Goal: Task Accomplishment & Management: Manage account settings

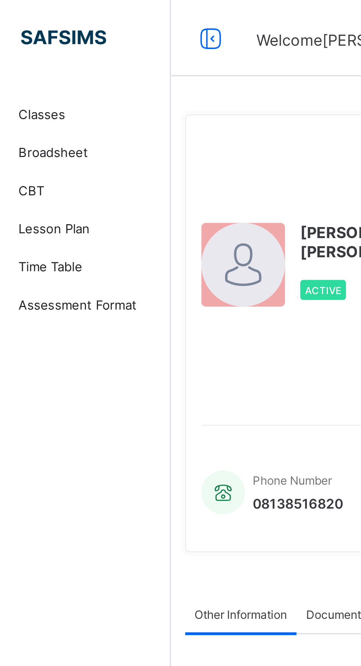
click at [48, 45] on span "Classes" at bounding box center [58, 44] width 59 height 6
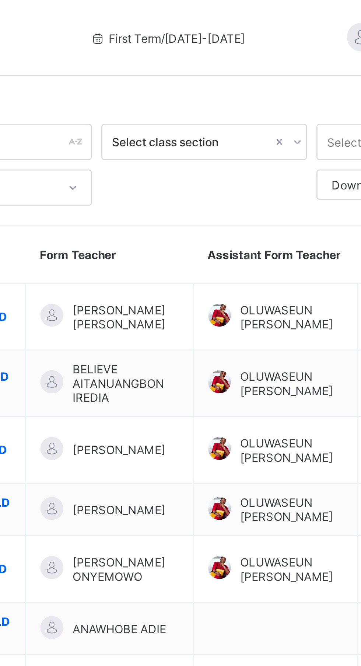
click at [184, 224] on span "[PERSON_NAME] ONYEMOWO" at bounding box center [194, 220] width 41 height 11
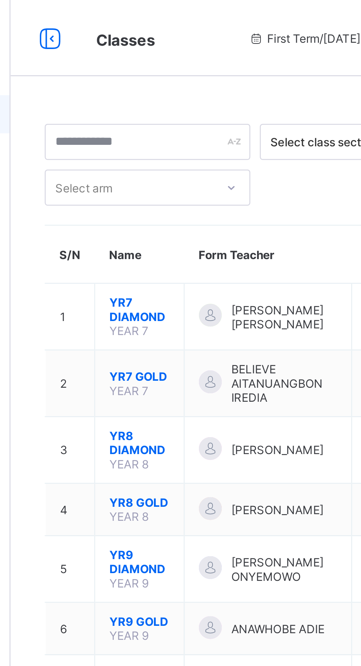
click at [146, 222] on span "YR9 DIAMOND" at bounding box center [138, 217] width 23 height 11
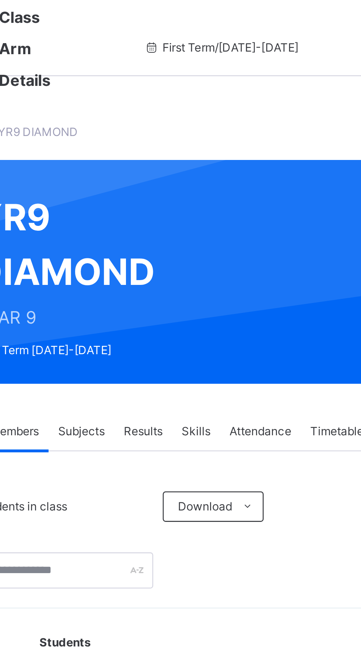
click at [226, 164] on span "Attendance" at bounding box center [223, 167] width 24 height 7
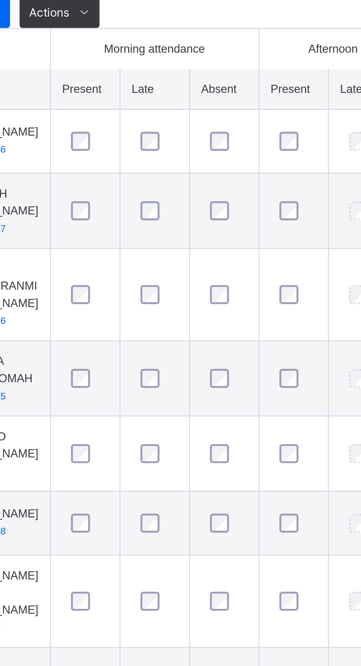
click at [235, 391] on div at bounding box center [230, 383] width 18 height 15
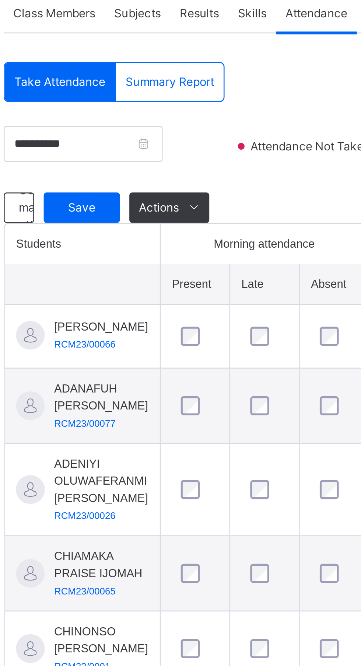
click at [134, 245] on div "Save" at bounding box center [131, 242] width 29 height 12
click at [134, 242] on span "Save" at bounding box center [132, 242] width 18 height 7
click at [50, 87] on span "Lesson Plan" at bounding box center [58, 88] width 59 height 7
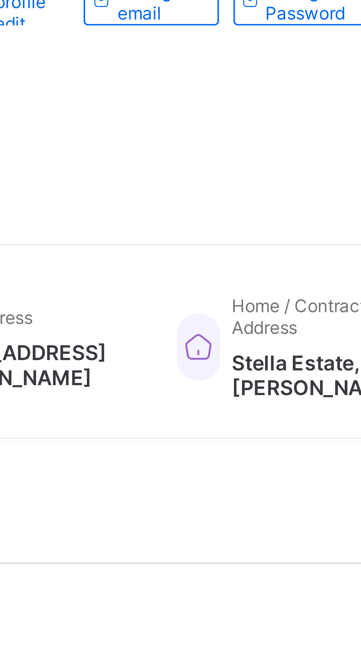
click at [230, 109] on span "Change email" at bounding box center [240, 103] width 20 height 11
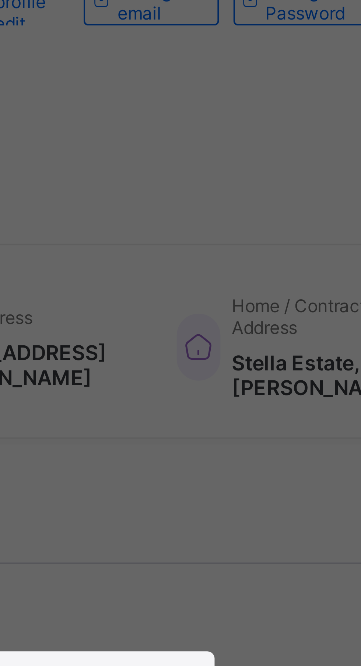
click at [218, 153] on div "× Change Email New Email Address Confirm Email Address Cancel Change Email" at bounding box center [180, 333] width 361 height 666
click at [228, 154] on div "× Change Email New Email Address Confirm Email Address Cancel Change Email" at bounding box center [180, 333] width 361 height 666
click at [223, 155] on div "× Change Email New Email Address Confirm Email Address Cancel Change Email" at bounding box center [180, 333] width 361 height 666
click at [228, 154] on div "× Change Email New Email Address Confirm Email Address Cancel Change Email" at bounding box center [180, 333] width 361 height 666
click at [228, 156] on div "× Change Email New Email Address Confirm Email Address Cancel Change Email" at bounding box center [180, 333] width 361 height 666
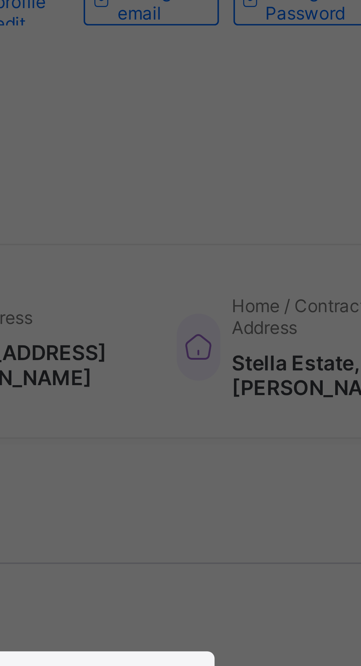
click at [228, 154] on div "× Change Email New Email Address Confirm Email Address Cancel Change Email" at bounding box center [180, 333] width 361 height 666
click at [224, 158] on div "× Change Email New Email Address Confirm Email Address Cancel Change Email" at bounding box center [180, 333] width 361 height 666
click at [223, 157] on div "× Change Email New Email Address Confirm Email Address Cancel Change Email" at bounding box center [180, 333] width 361 height 666
click at [263, 189] on div "× Change Email New Email Address Confirm Email Address Cancel Change Email" at bounding box center [180, 333] width 361 height 666
click at [217, 156] on div "× Change Email New Email Address Confirm Email Address Cancel Change Email" at bounding box center [180, 333] width 361 height 666
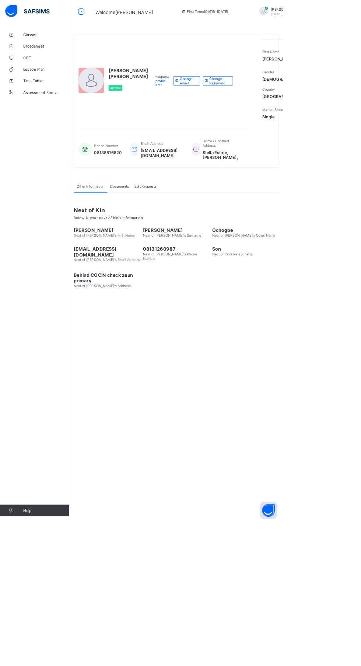
click at [164, 130] on div "JOSEPH ONYEMOWO TINA Active" at bounding box center [144, 102] width 89 height 105
click at [272, 273] on span "Next of Kin" at bounding box center [225, 268] width 262 height 9
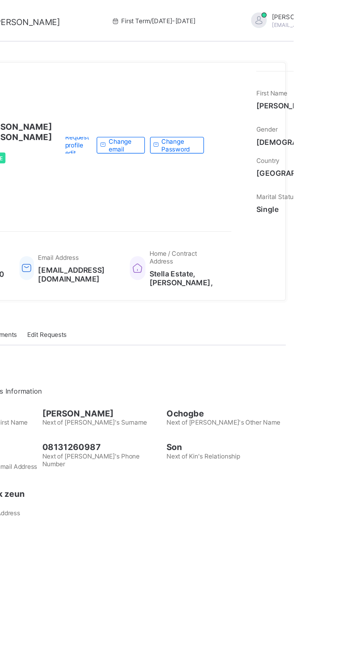
click at [230, 109] on span "Change email" at bounding box center [240, 103] width 20 height 11
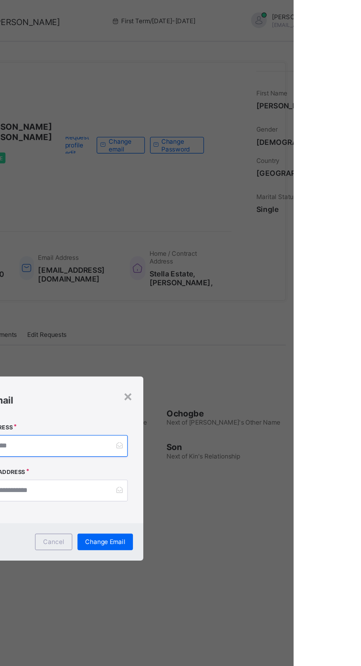
click at [200, 325] on input "email" at bounding box center [180, 316] width 125 height 15
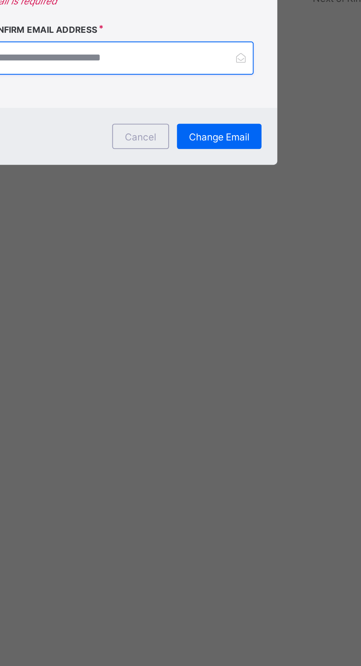
click at [184, 360] on input "email" at bounding box center [180, 351] width 125 height 15
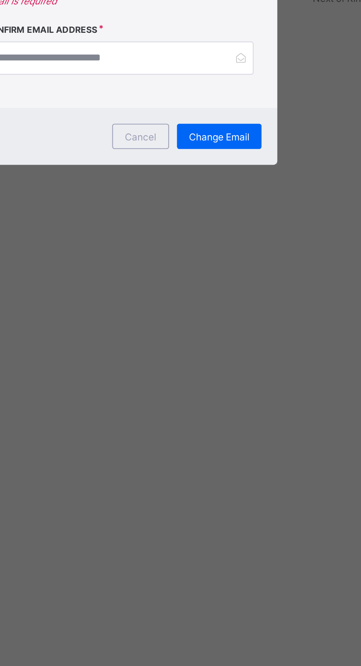
click at [231, 321] on input "**********" at bounding box center [180, 312] width 125 height 15
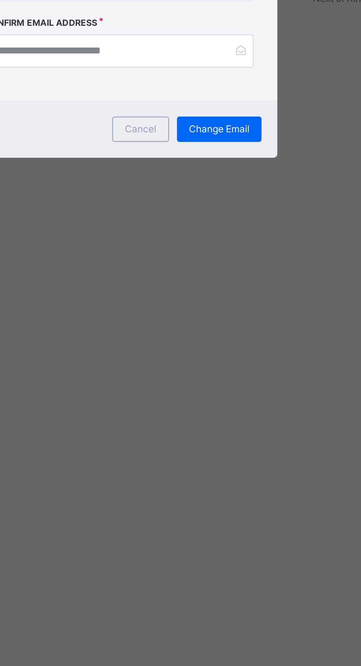
type input "**********"
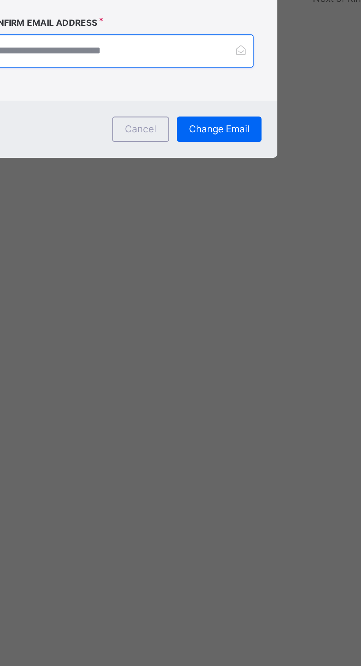
click at [204, 356] on input "email" at bounding box center [180, 348] width 125 height 15
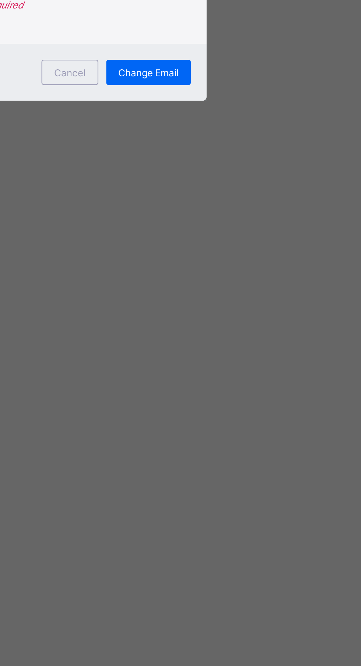
type input "**********"
click at [241, 391] on span "Change Email" at bounding box center [227, 389] width 28 height 6
click at [247, 394] on div "Change Email" at bounding box center [226, 388] width 39 height 12
click at [241, 391] on span "Change Email" at bounding box center [227, 389] width 28 height 6
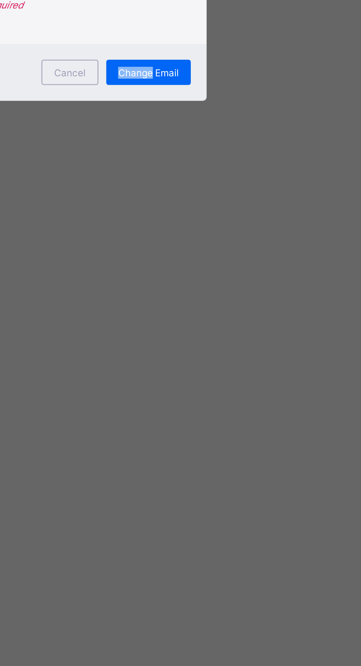
click at [247, 394] on div "Change Email" at bounding box center [226, 388] width 39 height 12
click at [241, 391] on span "Change Email" at bounding box center [227, 389] width 28 height 6
click at [204, 394] on div "Cancel" at bounding box center [190, 388] width 27 height 12
